Goal: Task Accomplishment & Management: Manage account settings

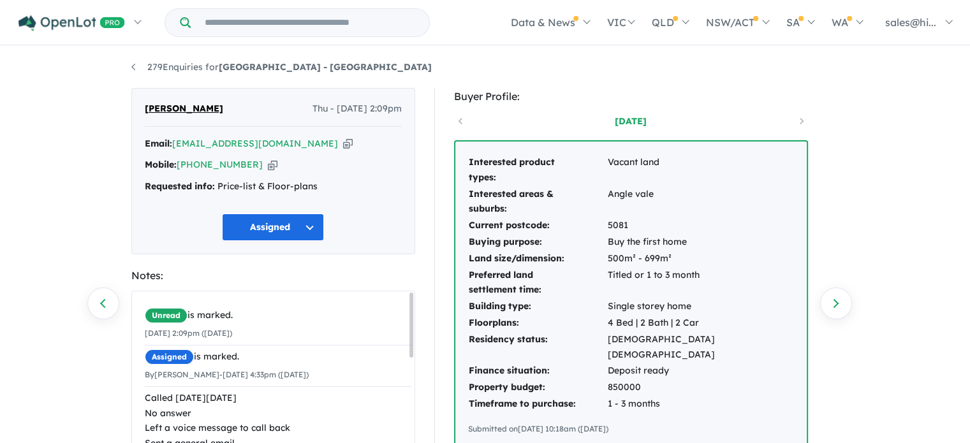
click at [878, 116] on div "279 Enquiries for Hillsview Green Estate - Angle Vale Previous enquiry Next enq…" at bounding box center [485, 246] width 970 height 398
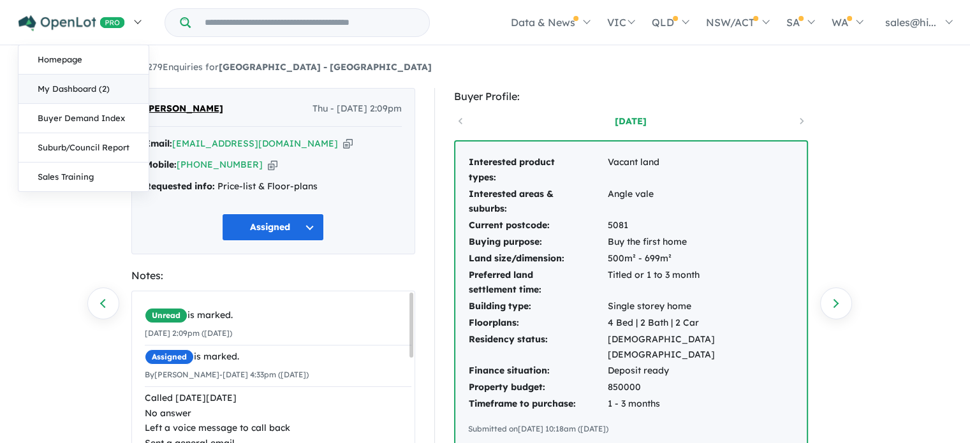
click at [97, 88] on link "My Dashboard (2)" at bounding box center [83, 89] width 130 height 29
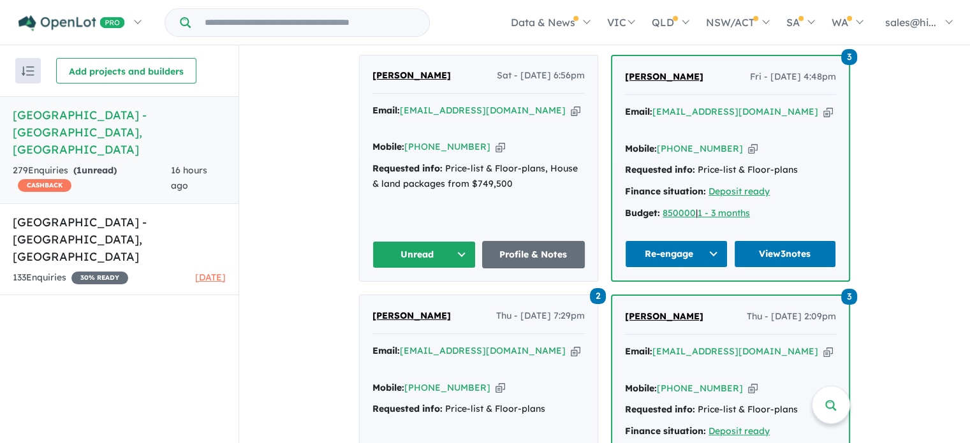
scroll to position [574, 0]
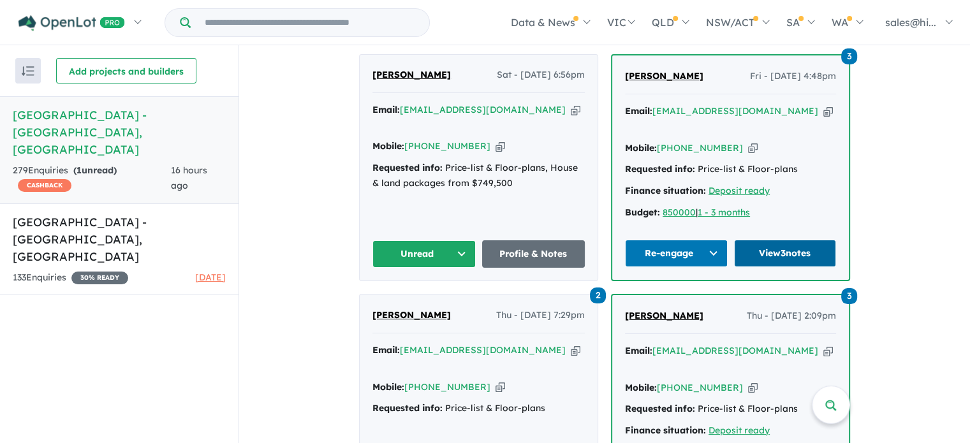
click at [779, 247] on link "View 3 notes" at bounding box center [785, 253] width 103 height 27
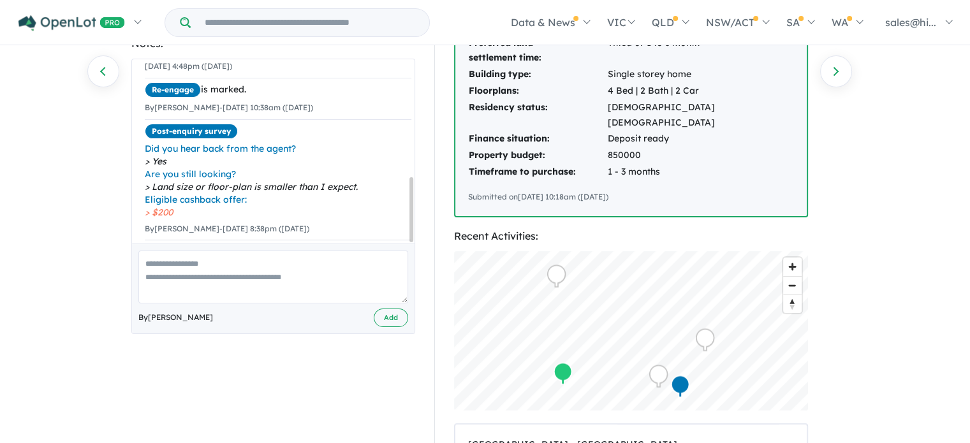
scroll to position [255, 0]
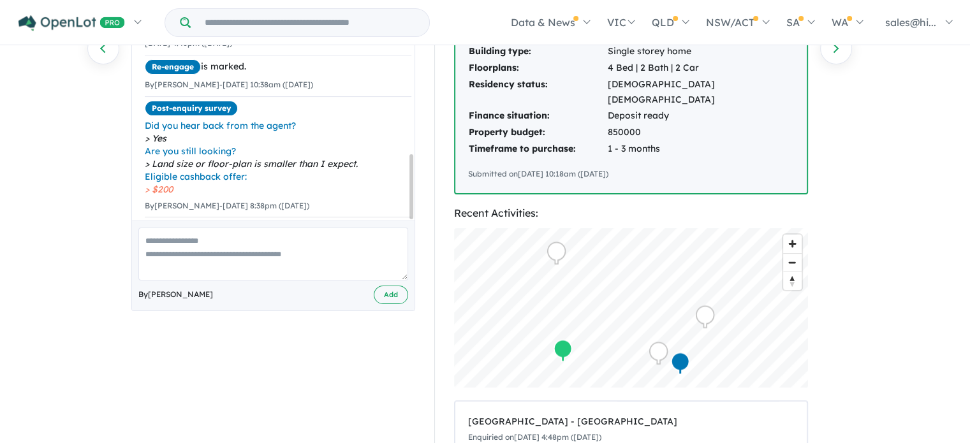
click at [258, 250] on textarea at bounding box center [273, 254] width 270 height 53
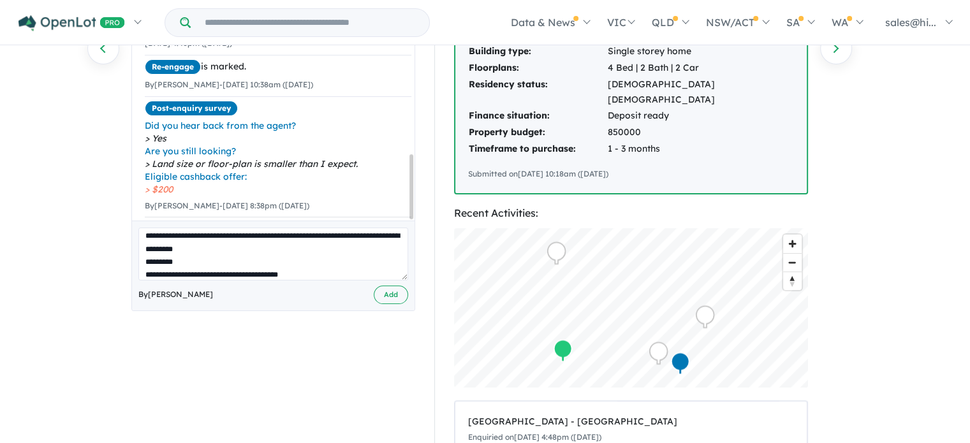
scroll to position [18, 0]
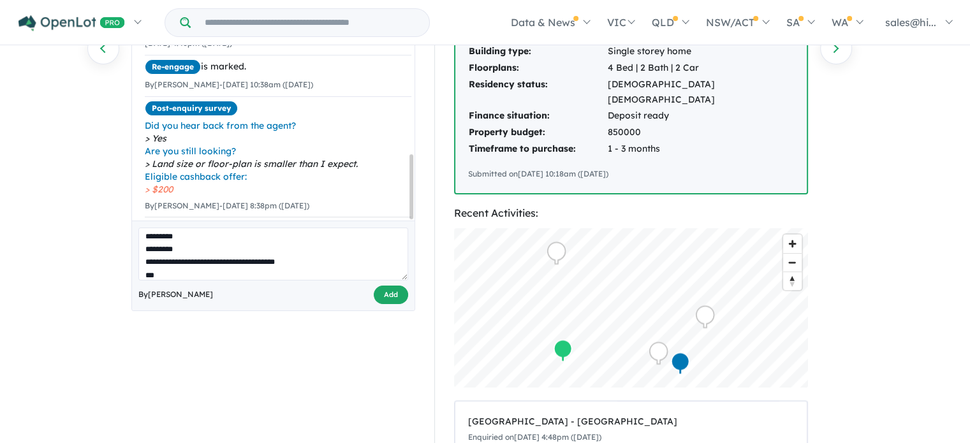
type textarea "**********"
click at [382, 295] on button "Add" at bounding box center [391, 295] width 34 height 18
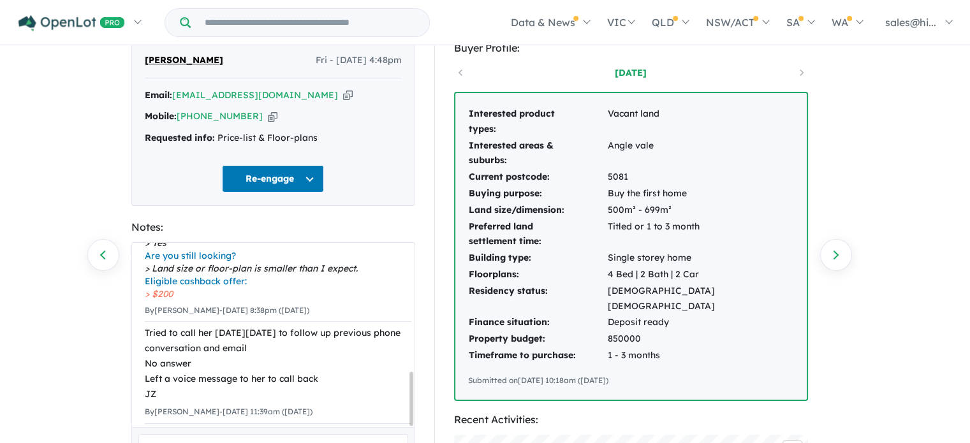
scroll to position [0, 0]
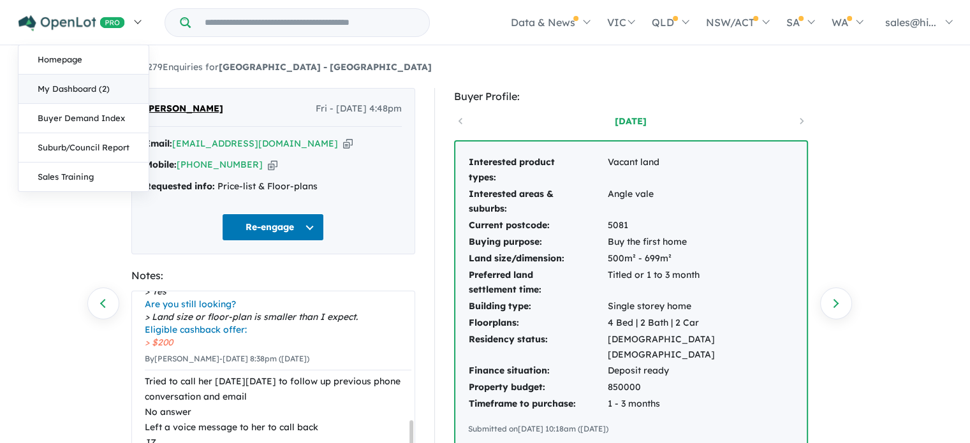
click at [97, 90] on link "My Dashboard (2)" at bounding box center [83, 89] width 130 height 29
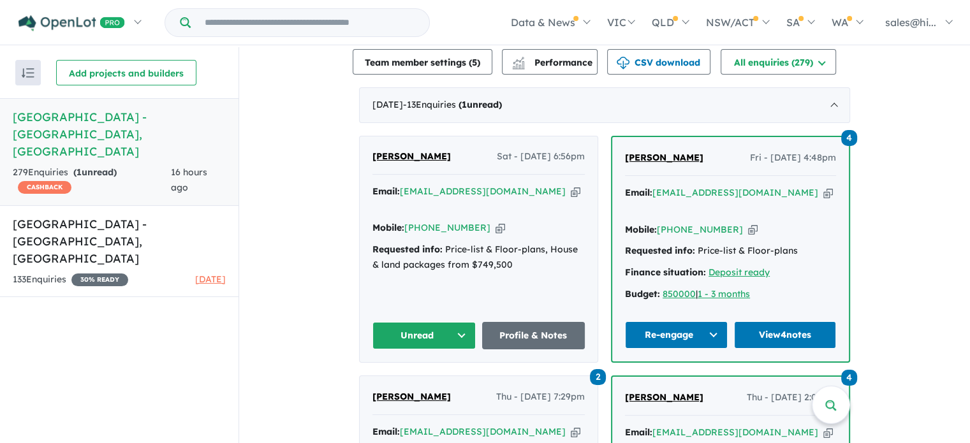
scroll to position [557, 0]
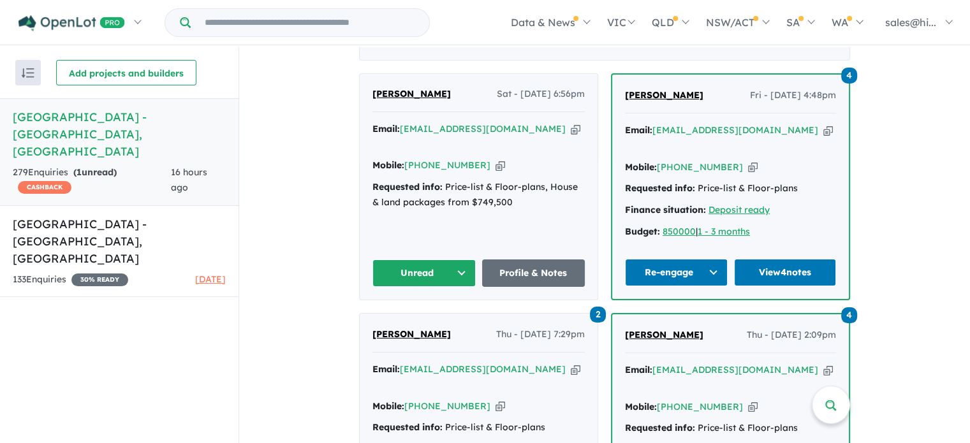
click at [457, 263] on button "Unread" at bounding box center [424, 273] width 103 height 27
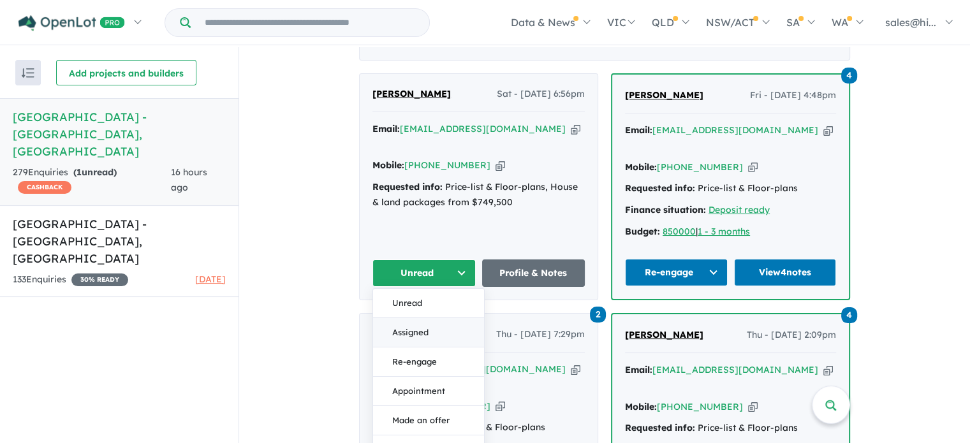
click at [434, 318] on button "Assigned" at bounding box center [428, 332] width 111 height 29
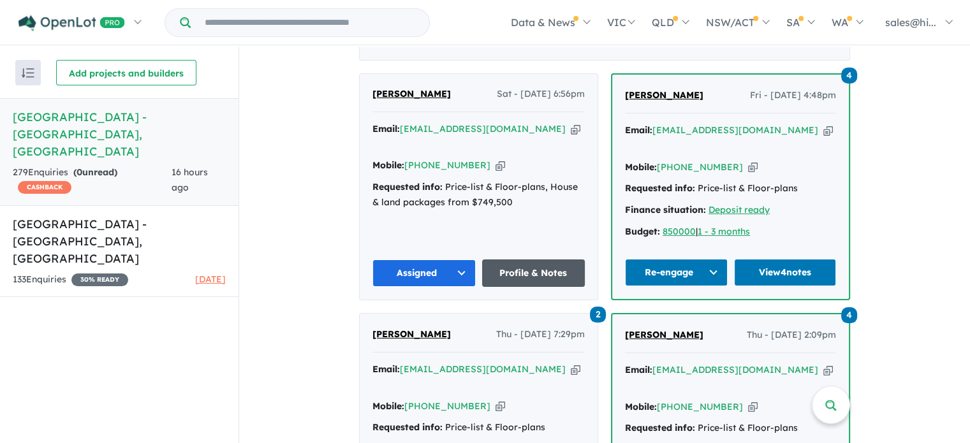
click at [521, 265] on link "Profile & Notes" at bounding box center [533, 273] width 103 height 27
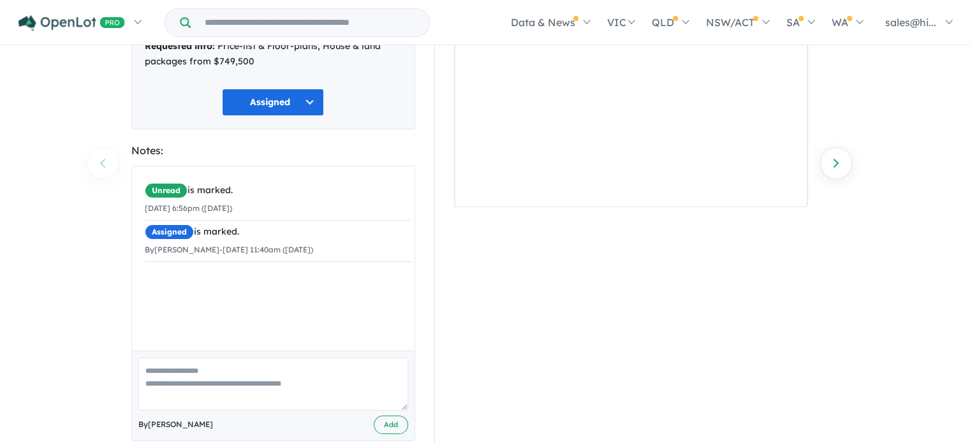
scroll to position [163, 0]
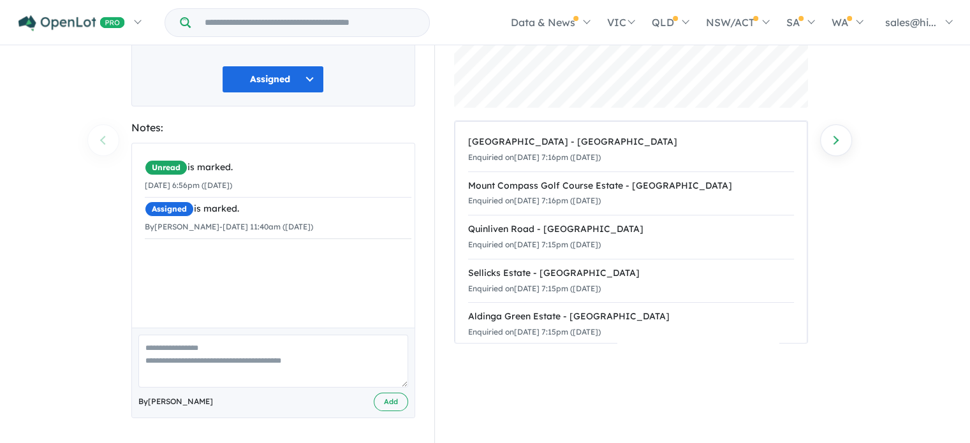
click at [272, 350] on textarea at bounding box center [273, 361] width 270 height 53
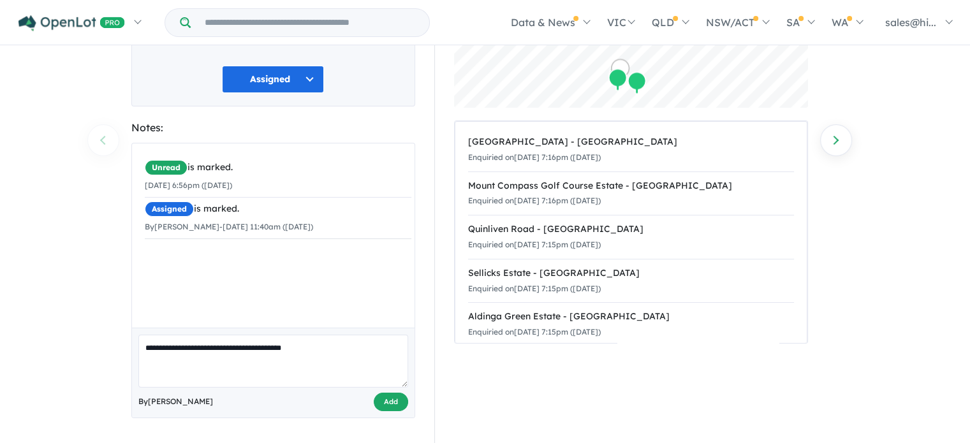
type textarea "**********"
click at [380, 401] on button "Add" at bounding box center [391, 402] width 34 height 18
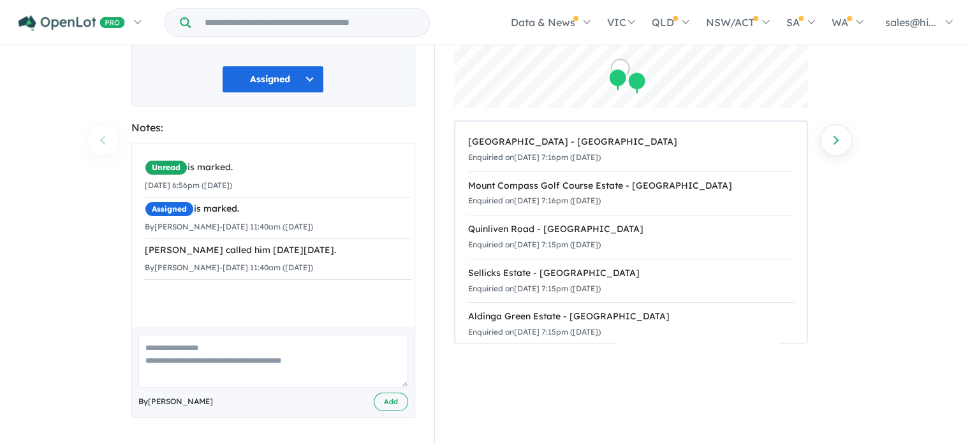
scroll to position [133, 0]
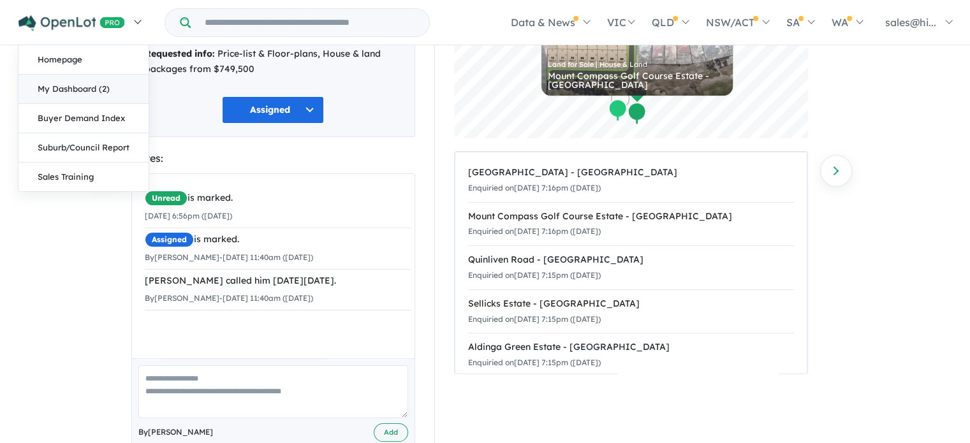
click at [92, 78] on link "My Dashboard (2)" at bounding box center [83, 89] width 130 height 29
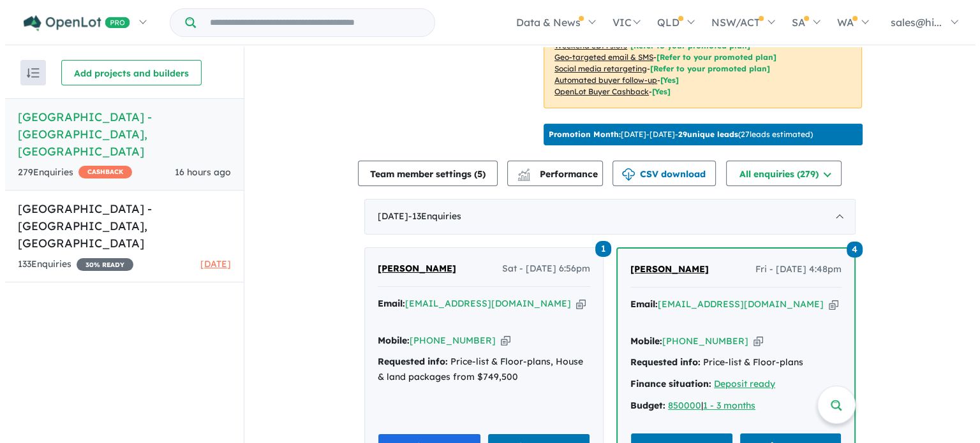
scroll to position [447, 0]
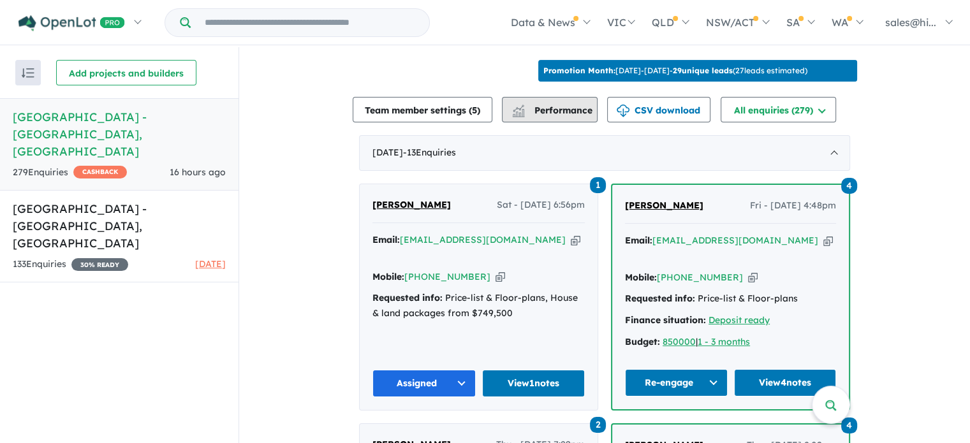
click at [573, 116] on span "Performance" at bounding box center [553, 110] width 78 height 11
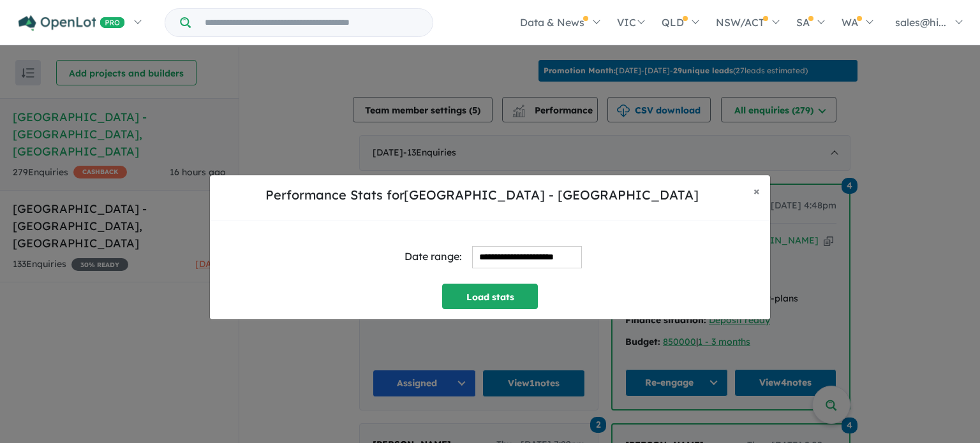
click at [513, 262] on input "**********" at bounding box center [527, 257] width 110 height 22
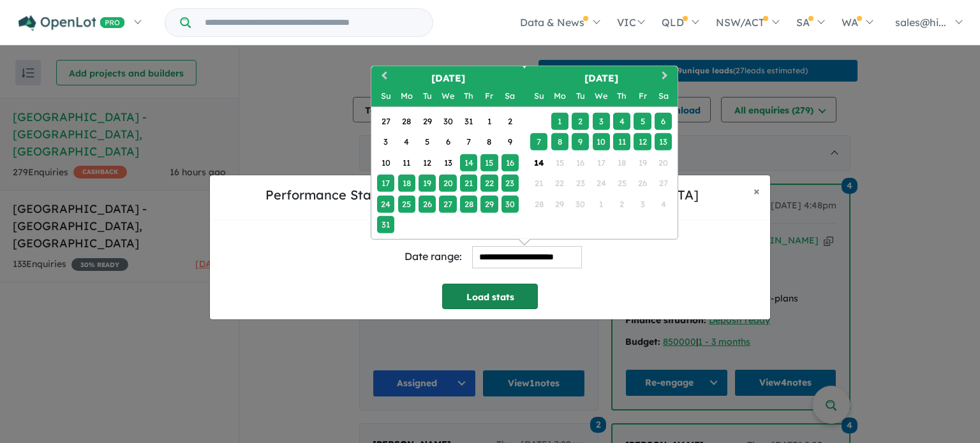
click at [510, 297] on button "Load stats" at bounding box center [490, 297] width 96 height 26
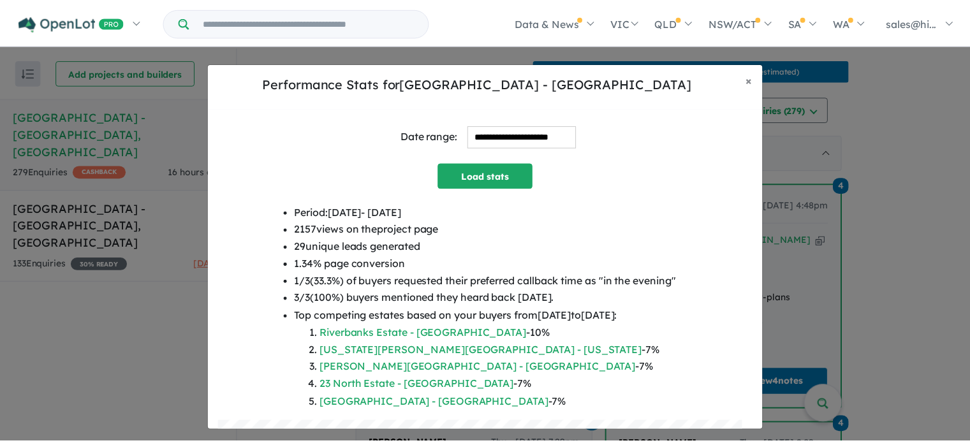
scroll to position [0, 0]
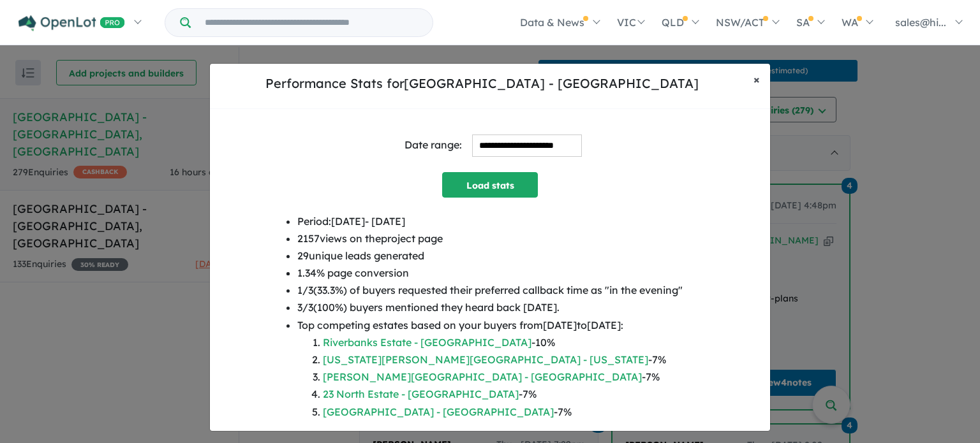
click at [760, 76] on button "× Close" at bounding box center [756, 80] width 27 height 32
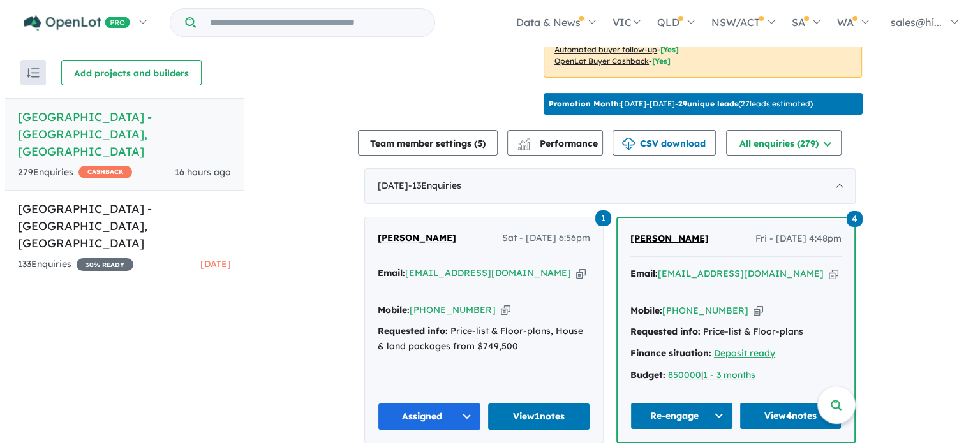
scroll to position [383, 0]
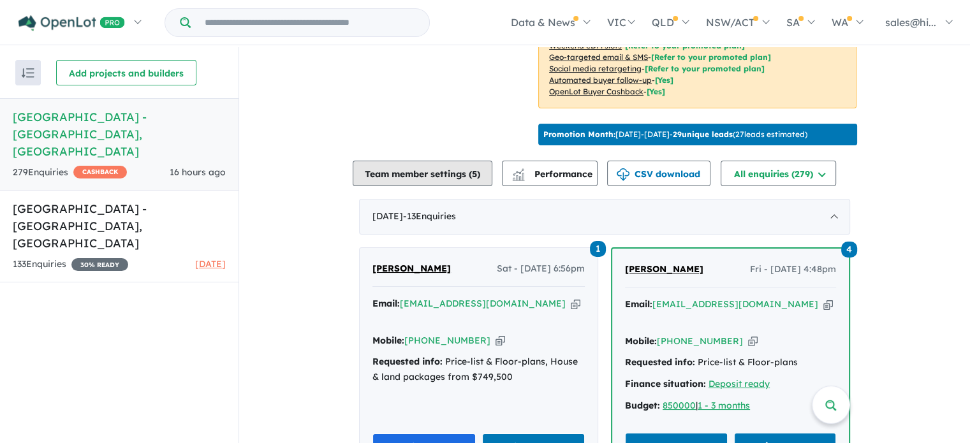
click at [474, 186] on button "Team member settings ( 5 )" at bounding box center [423, 174] width 140 height 26
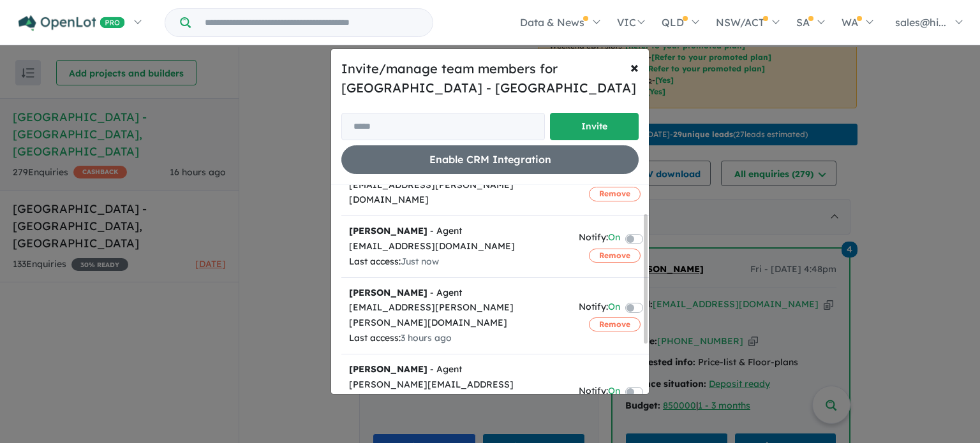
scroll to position [0, 0]
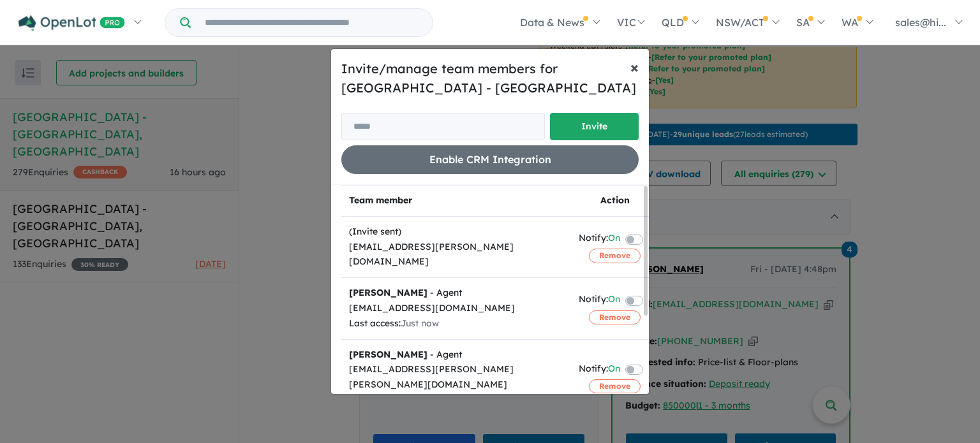
click at [638, 71] on span "×" at bounding box center [634, 66] width 8 height 19
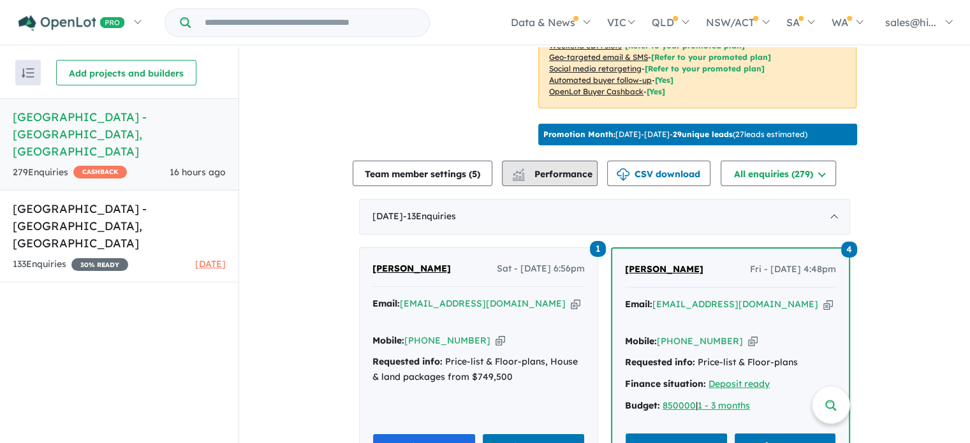
click at [573, 180] on span "Performance" at bounding box center [553, 173] width 78 height 11
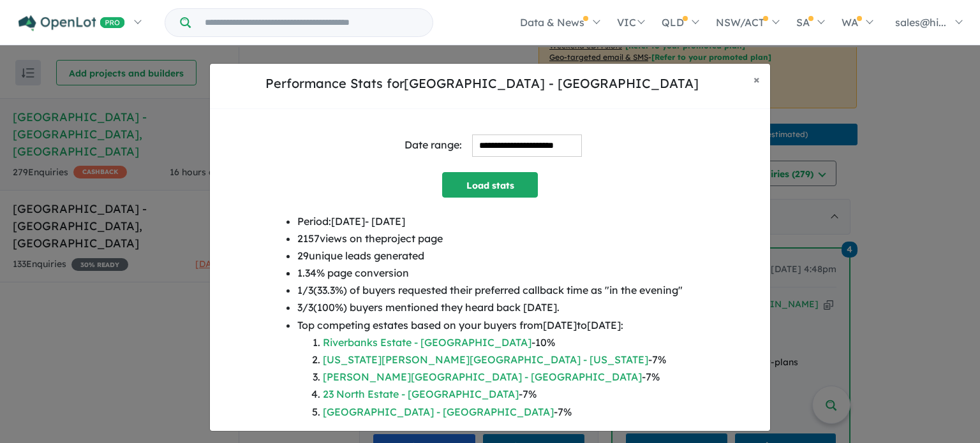
click at [524, 142] on input "**********" at bounding box center [527, 146] width 110 height 22
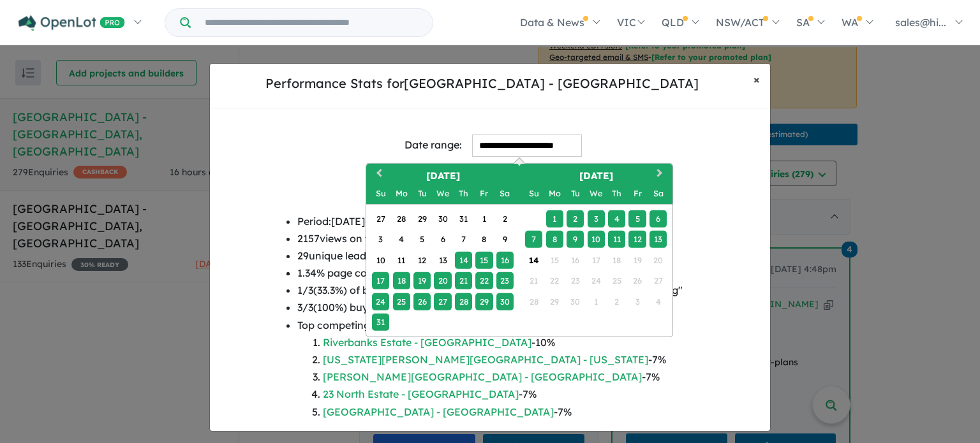
click at [758, 77] on span "×" at bounding box center [756, 79] width 6 height 15
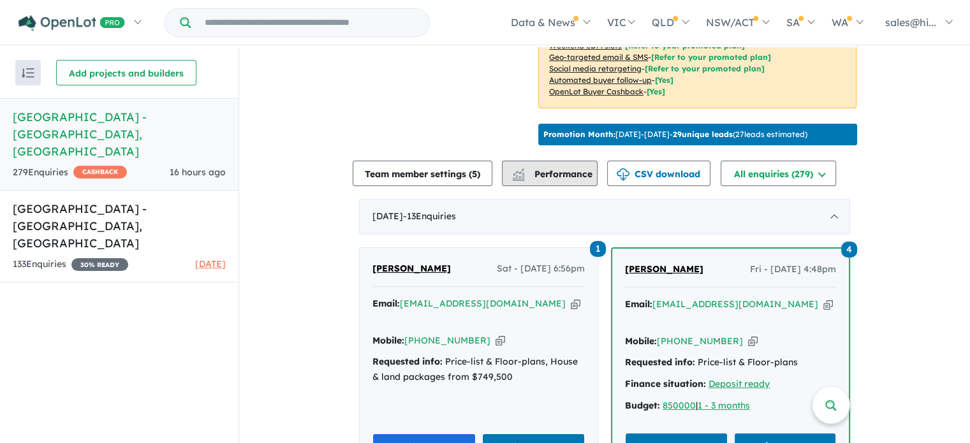
click at [555, 180] on span "Performance" at bounding box center [553, 173] width 78 height 11
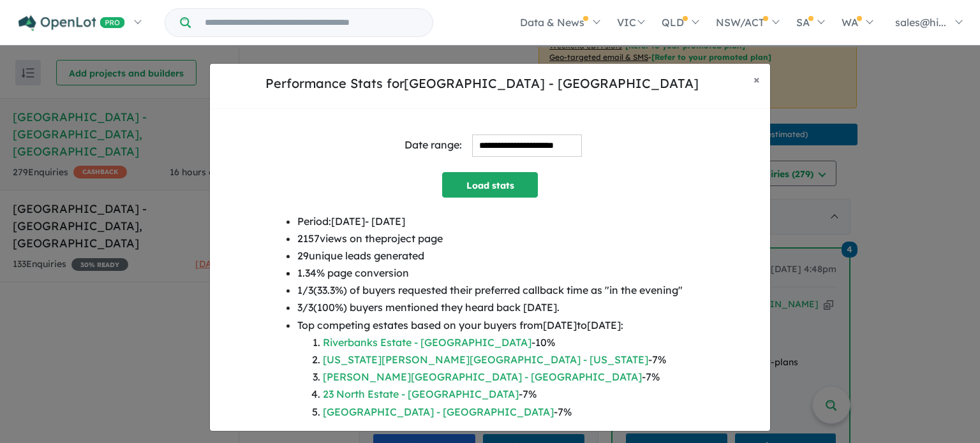
click at [501, 145] on input "**********" at bounding box center [527, 146] width 110 height 22
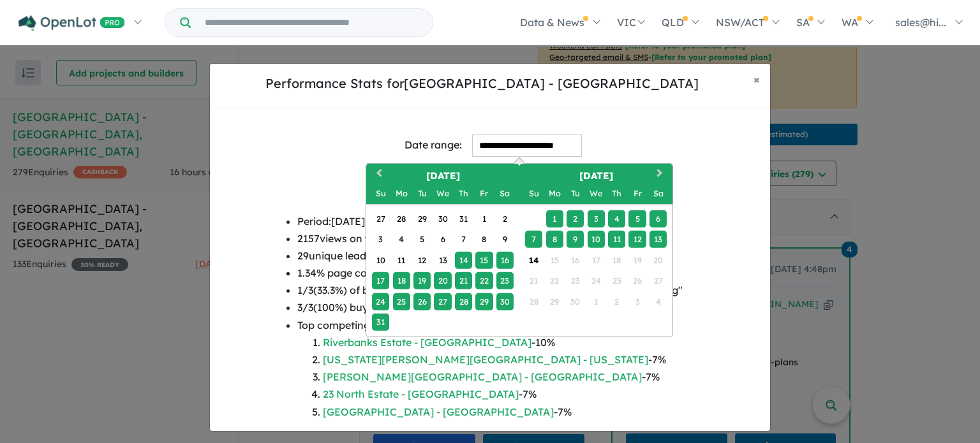
click at [556, 221] on div "1" at bounding box center [554, 218] width 17 height 17
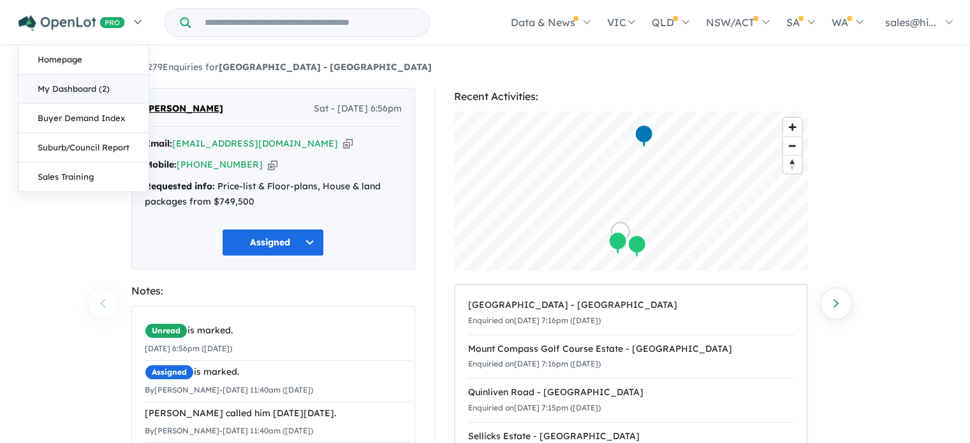
click at [102, 81] on link "My Dashboard (2)" at bounding box center [83, 89] width 130 height 29
click at [96, 89] on link "My Dashboard (2)" at bounding box center [83, 89] width 130 height 29
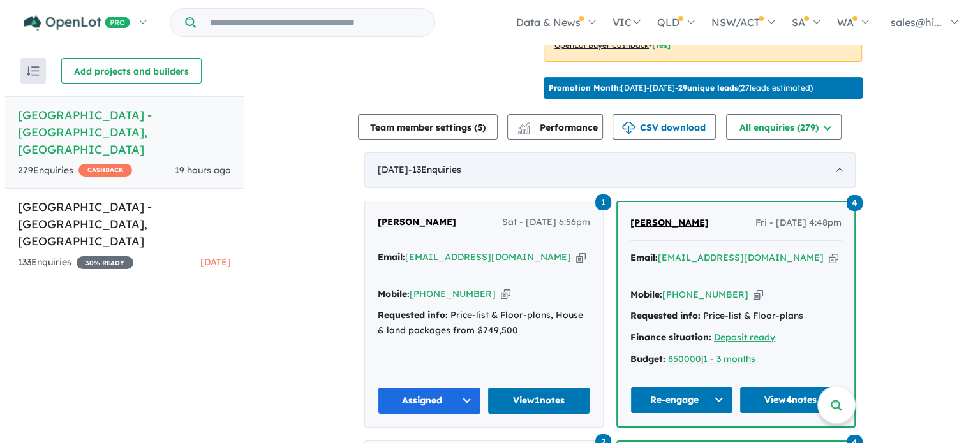
scroll to position [447, 0]
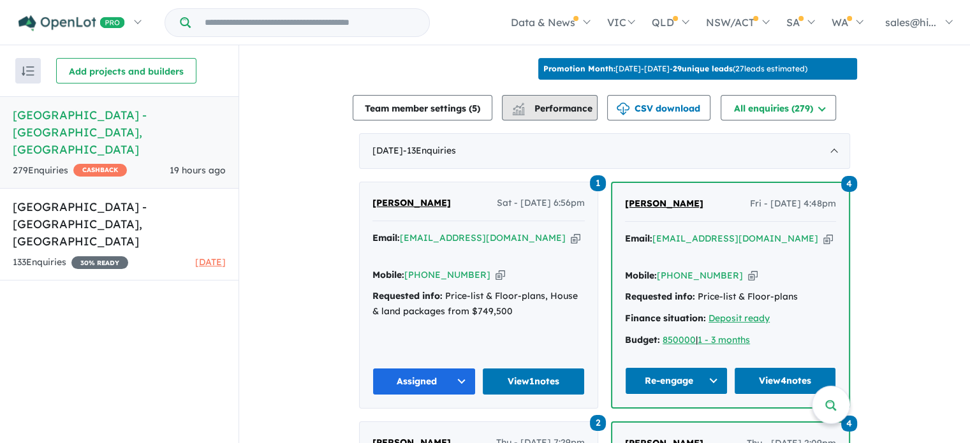
click at [570, 114] on span "Performance" at bounding box center [553, 108] width 78 height 11
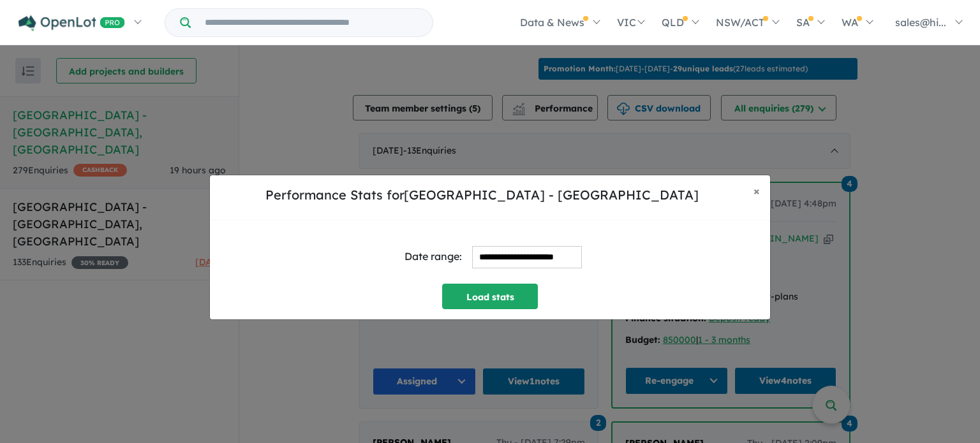
click at [492, 254] on input "**********" at bounding box center [527, 257] width 110 height 22
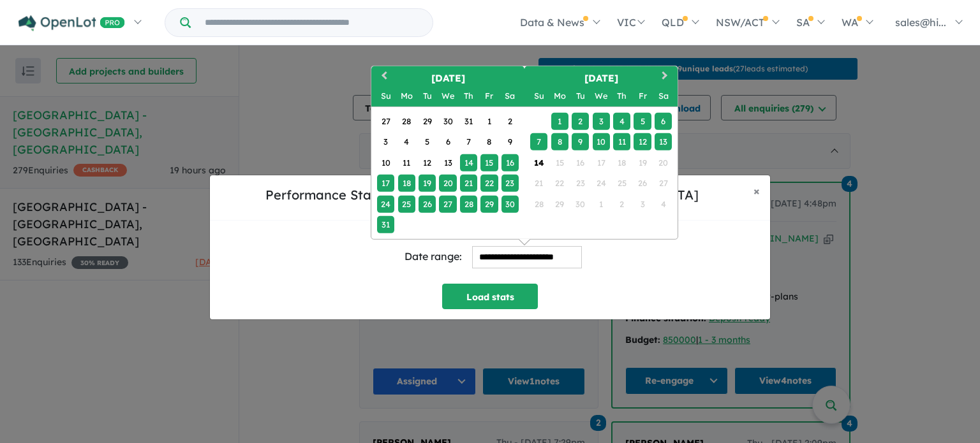
click at [558, 142] on div "8" at bounding box center [559, 141] width 17 height 17
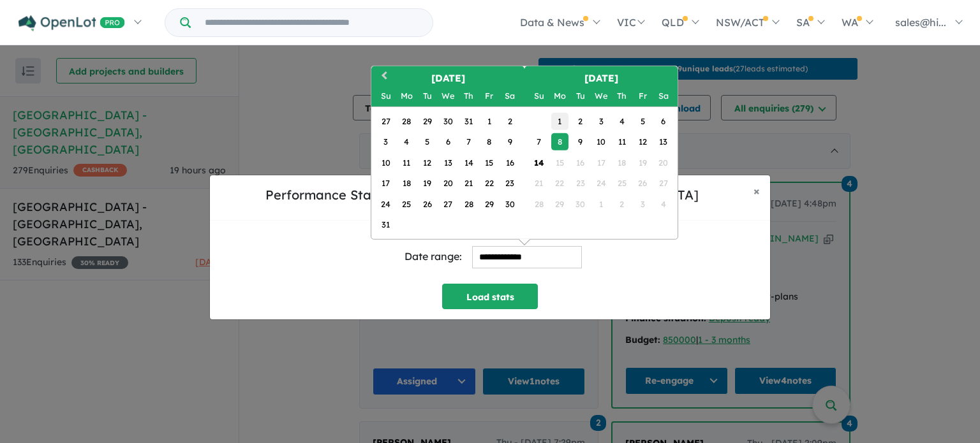
click at [564, 120] on div "1" at bounding box center [559, 120] width 17 height 17
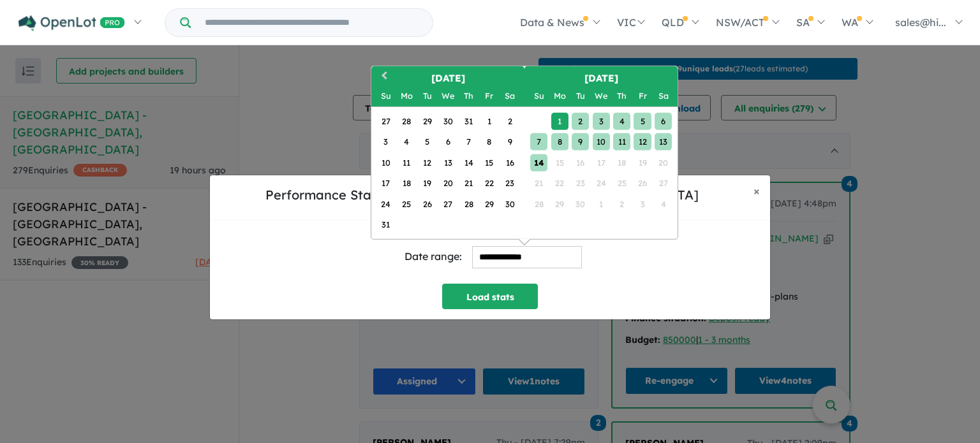
click at [541, 160] on div "14" at bounding box center [538, 162] width 17 height 17
type input "**********"
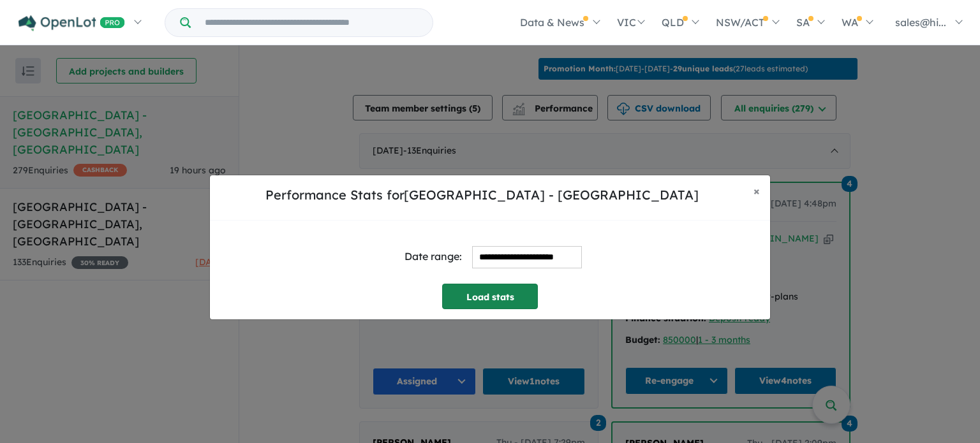
click at [499, 296] on button "Load stats" at bounding box center [490, 297] width 96 height 26
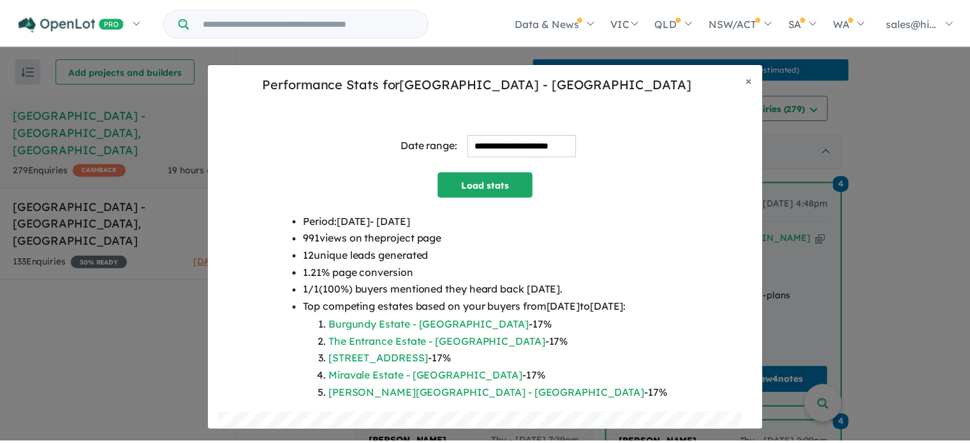
scroll to position [0, 0]
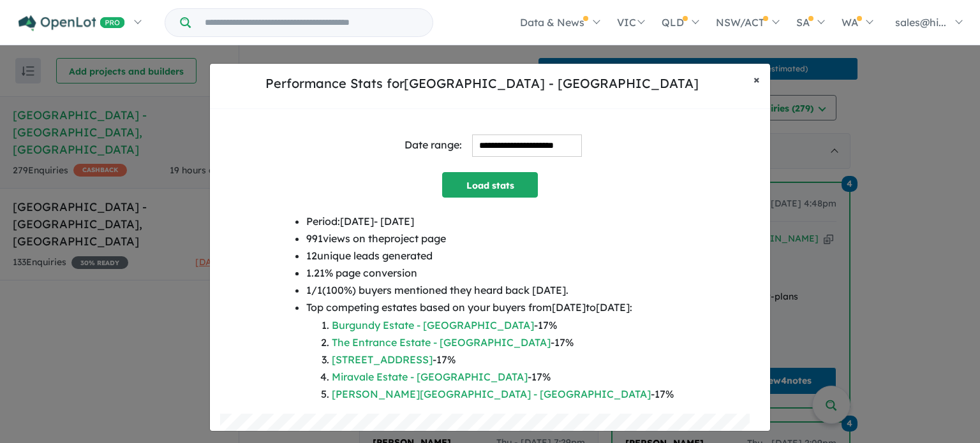
click at [755, 82] on span "×" at bounding box center [756, 79] width 6 height 15
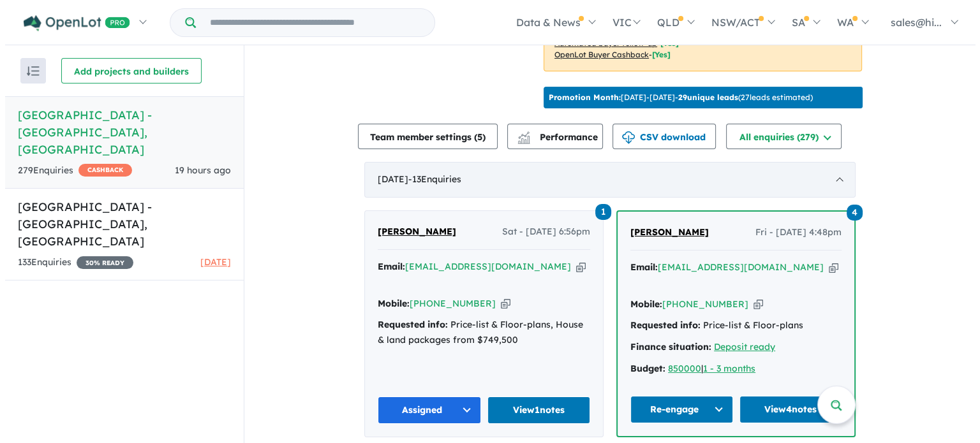
scroll to position [447, 0]
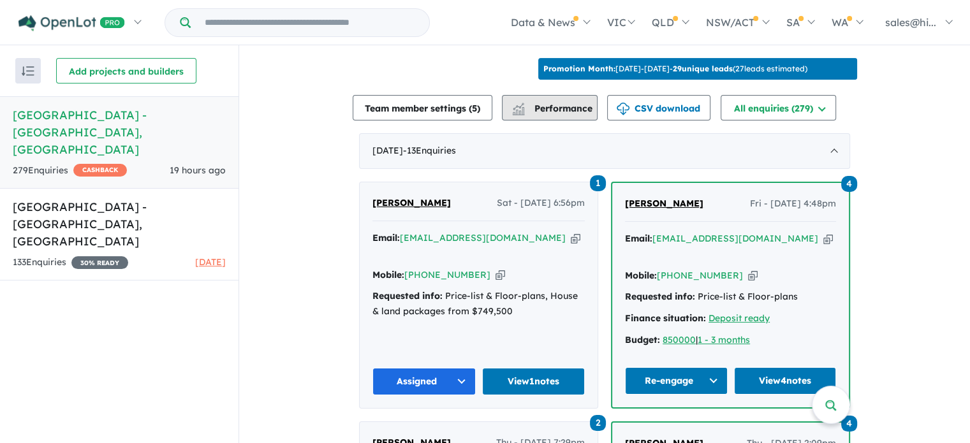
click at [562, 114] on span "Performance" at bounding box center [553, 108] width 78 height 11
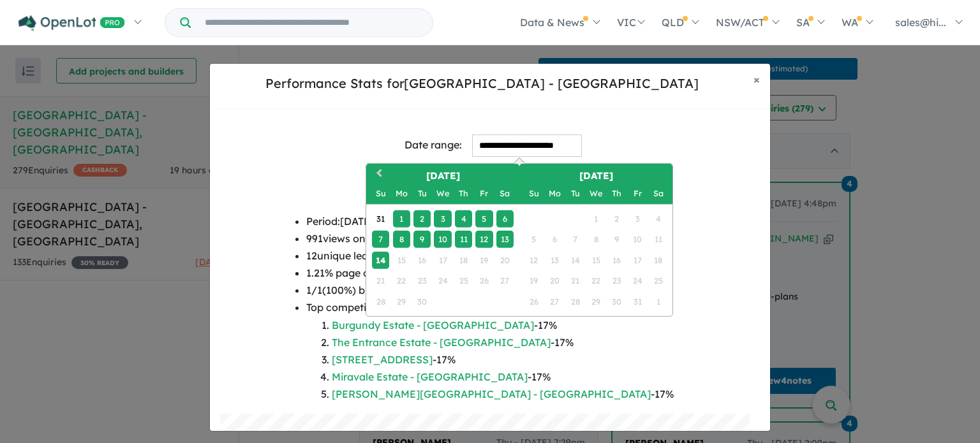
click at [497, 140] on input "**********" at bounding box center [527, 146] width 110 height 22
click at [375, 173] on button "Previous Month" at bounding box center [377, 175] width 20 height 20
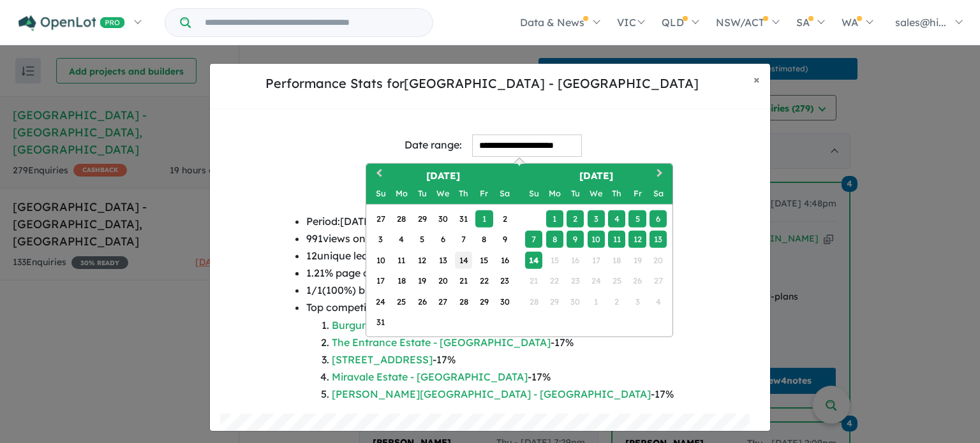
click at [467, 262] on div "14" at bounding box center [463, 259] width 17 height 17
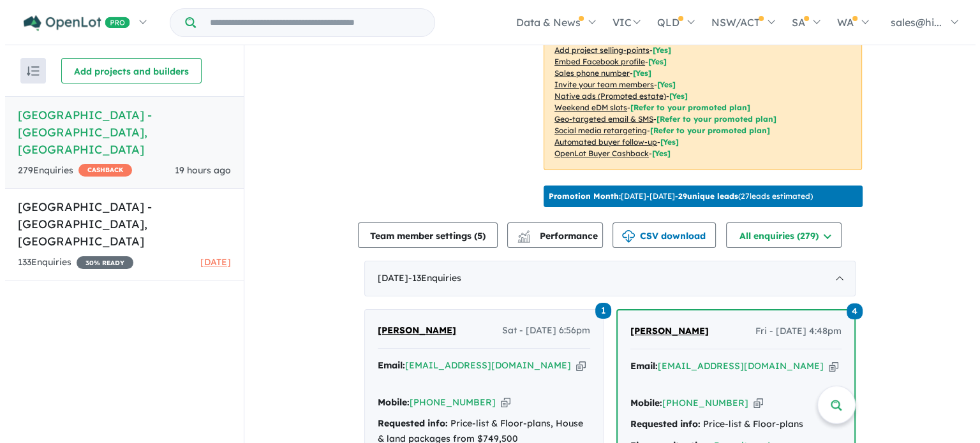
scroll to position [447, 0]
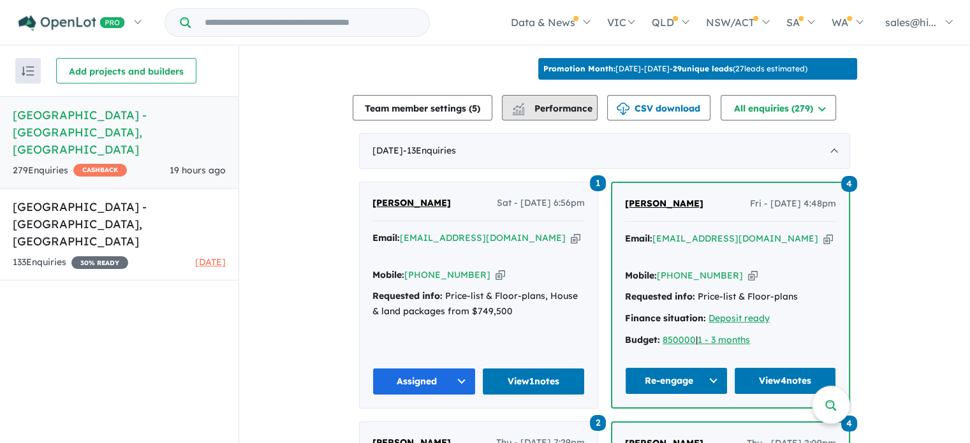
click at [552, 114] on span "Performance" at bounding box center [553, 108] width 78 height 11
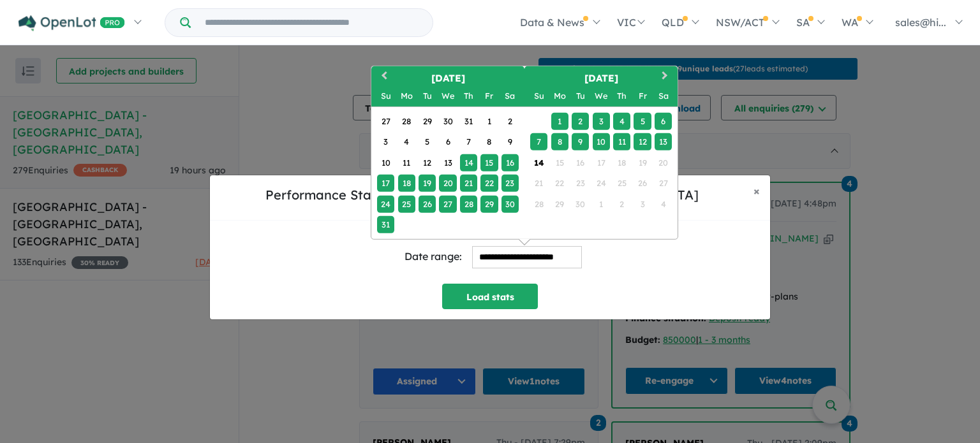
click at [535, 258] on input "**********" at bounding box center [527, 257] width 110 height 22
click at [535, 142] on div "7" at bounding box center [538, 141] width 17 height 17
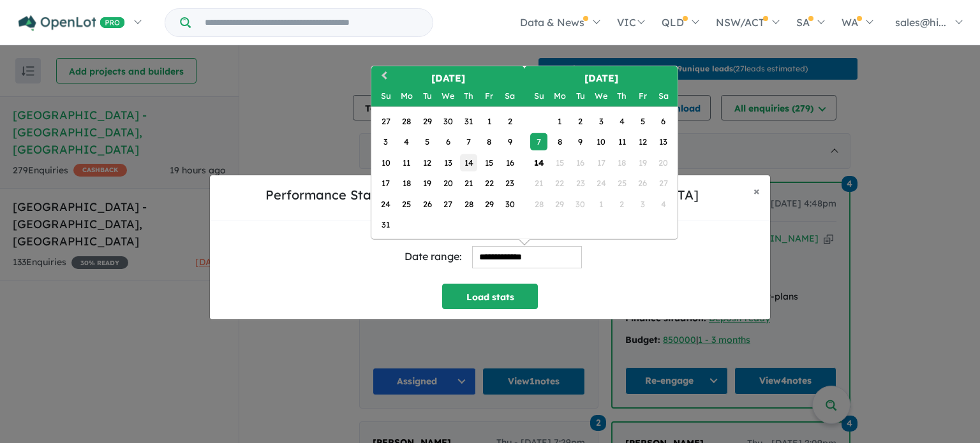
click at [471, 167] on div "14" at bounding box center [468, 162] width 17 height 17
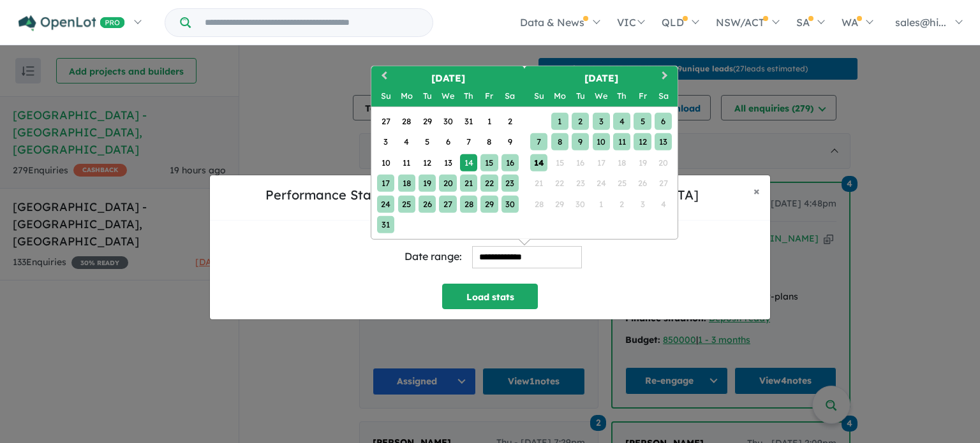
click at [543, 159] on div "14" at bounding box center [538, 162] width 17 height 17
type input "**********"
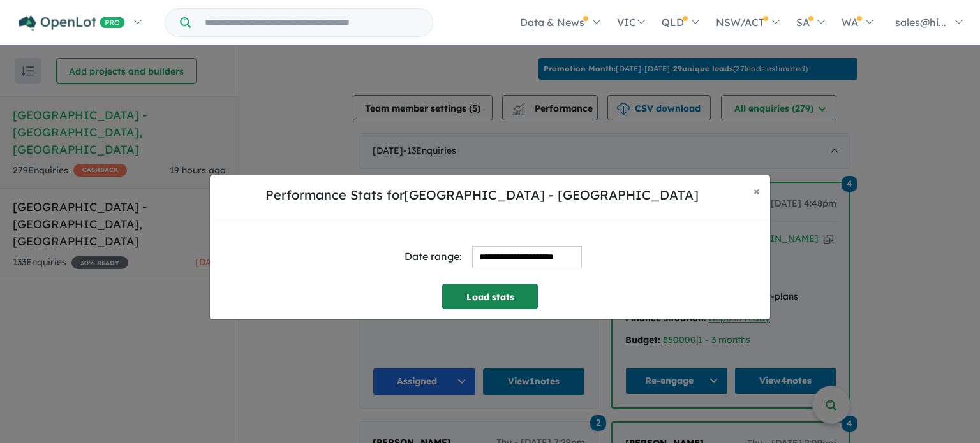
click at [487, 294] on button "Load stats" at bounding box center [490, 297] width 96 height 26
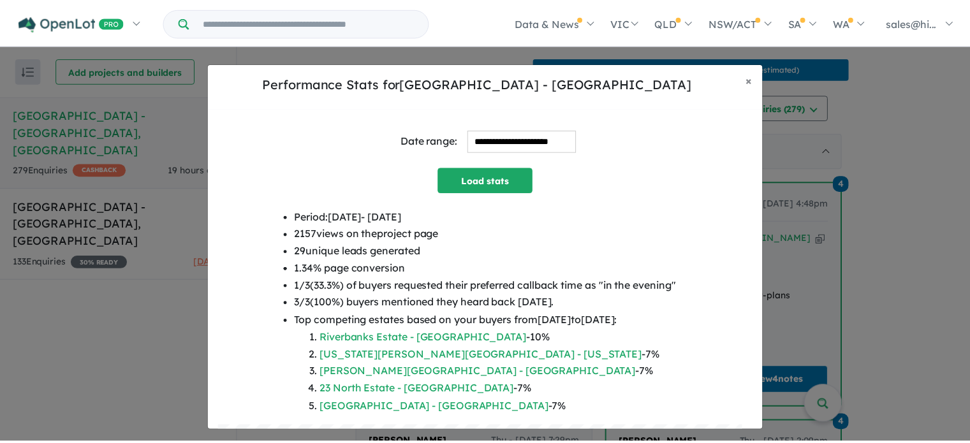
scroll to position [0, 0]
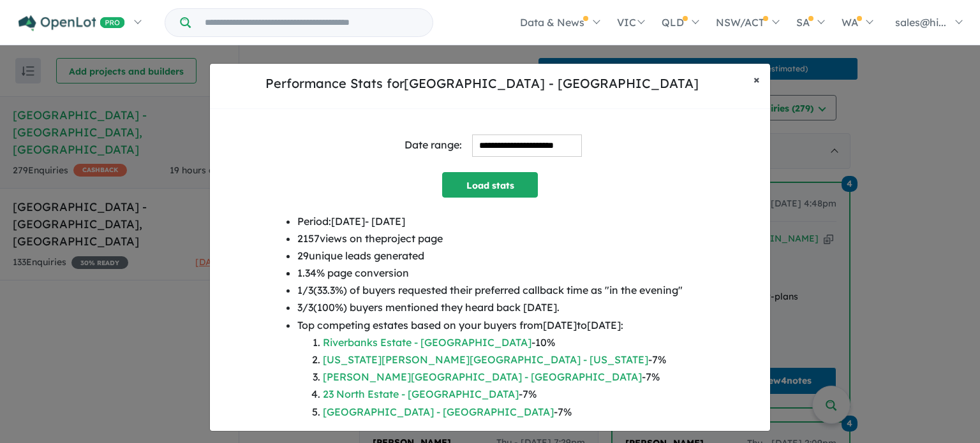
click at [760, 77] on button "× Close" at bounding box center [756, 80] width 27 height 32
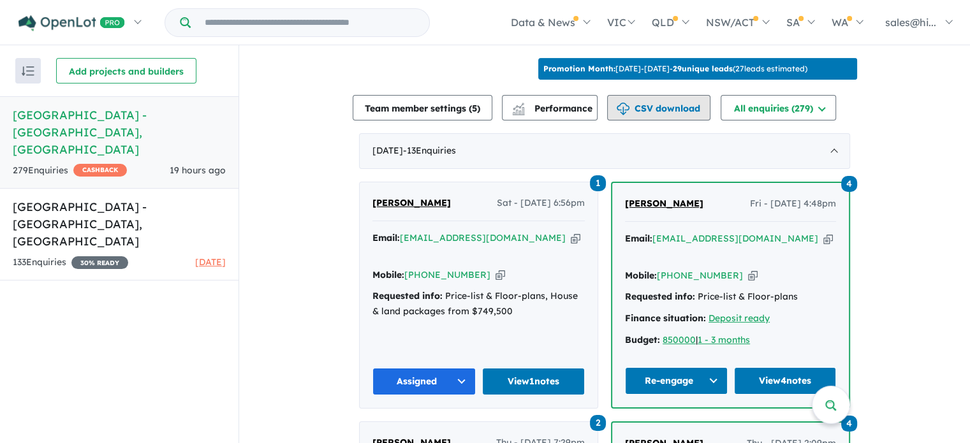
click at [686, 120] on button "CSV download" at bounding box center [658, 108] width 103 height 26
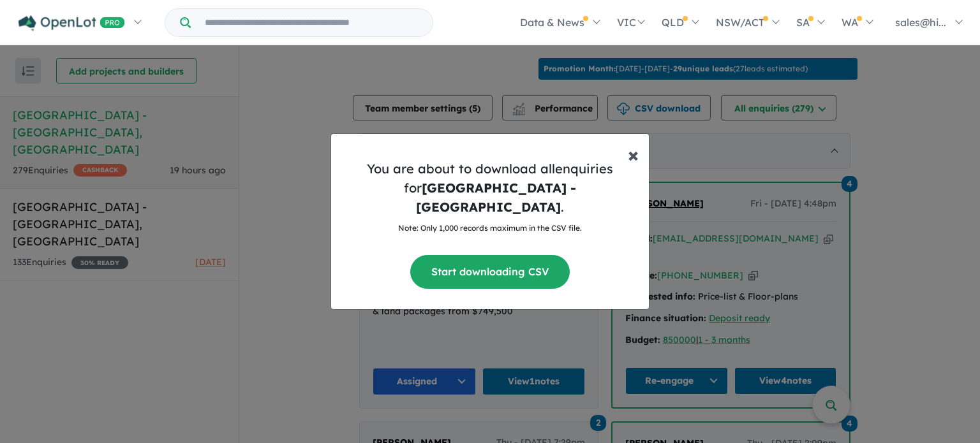
click at [630, 161] on span "×" at bounding box center [633, 155] width 11 height 26
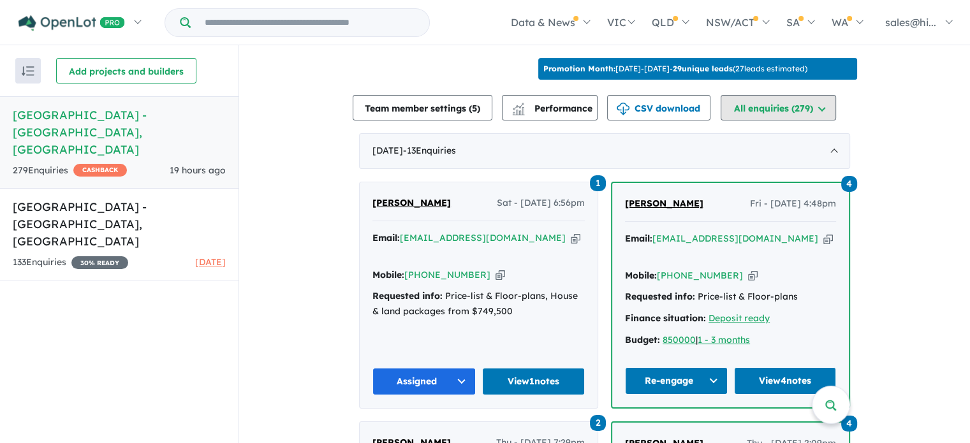
click at [825, 121] on button "All enquiries ( 279 )" at bounding box center [778, 108] width 115 height 26
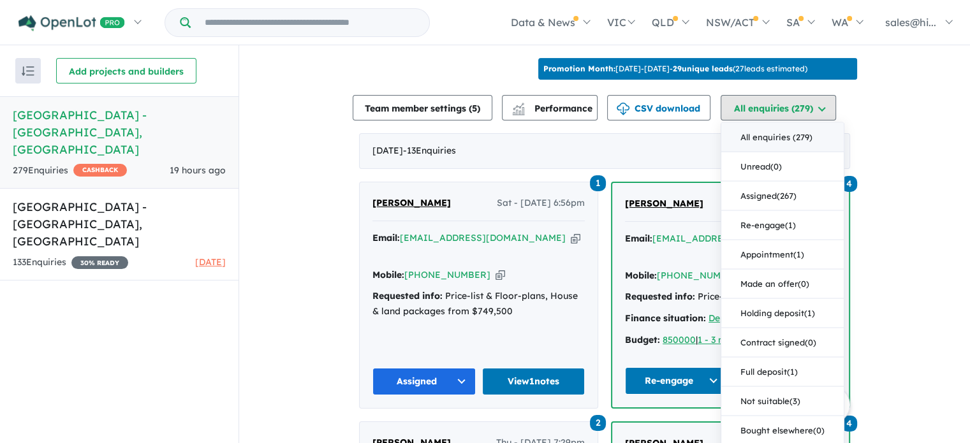
click at [828, 121] on button "All enquiries ( 279 )" at bounding box center [778, 108] width 115 height 26
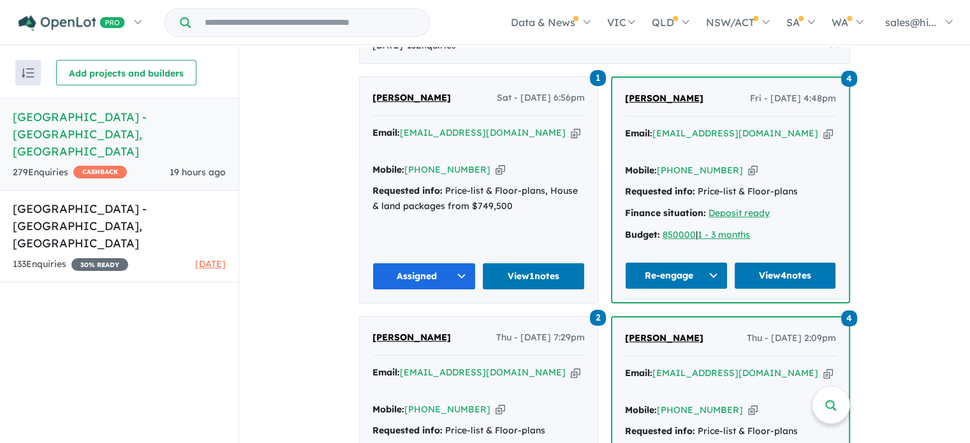
scroll to position [574, 0]
